Goal: Find contact information: Find contact information

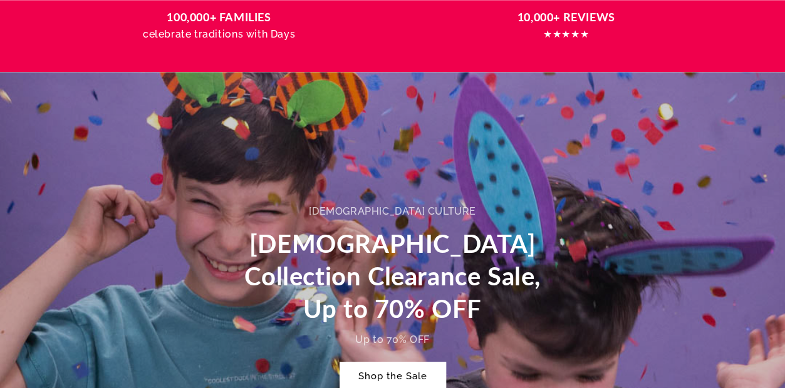
scroll to position [0, 3137]
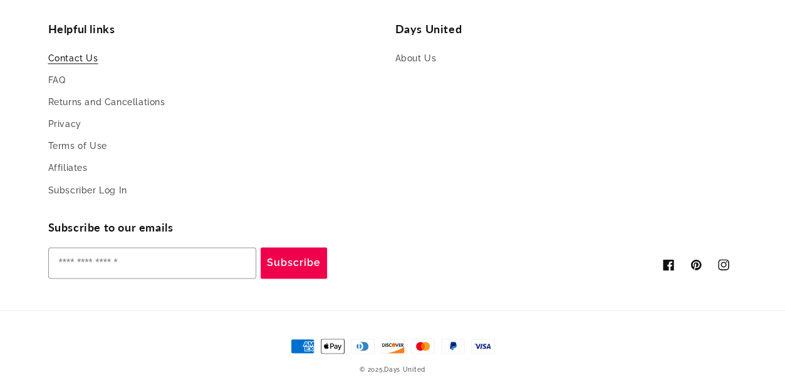
click at [80, 53] on link "Contact Us" at bounding box center [73, 60] width 50 height 19
